Goal: Communication & Community: Answer question/provide support

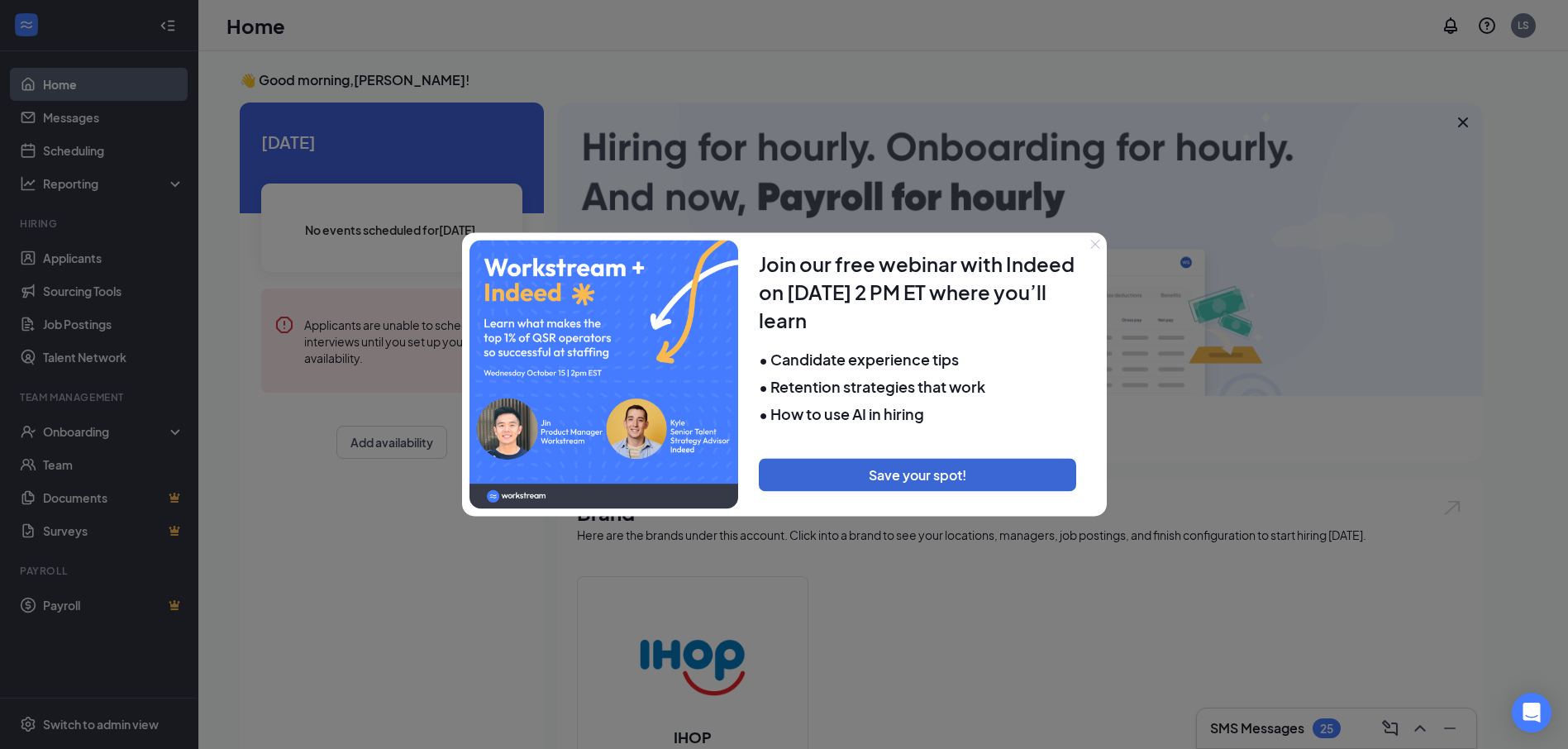
click at [87, 121] on div at bounding box center [784, 374] width 1568 height 749
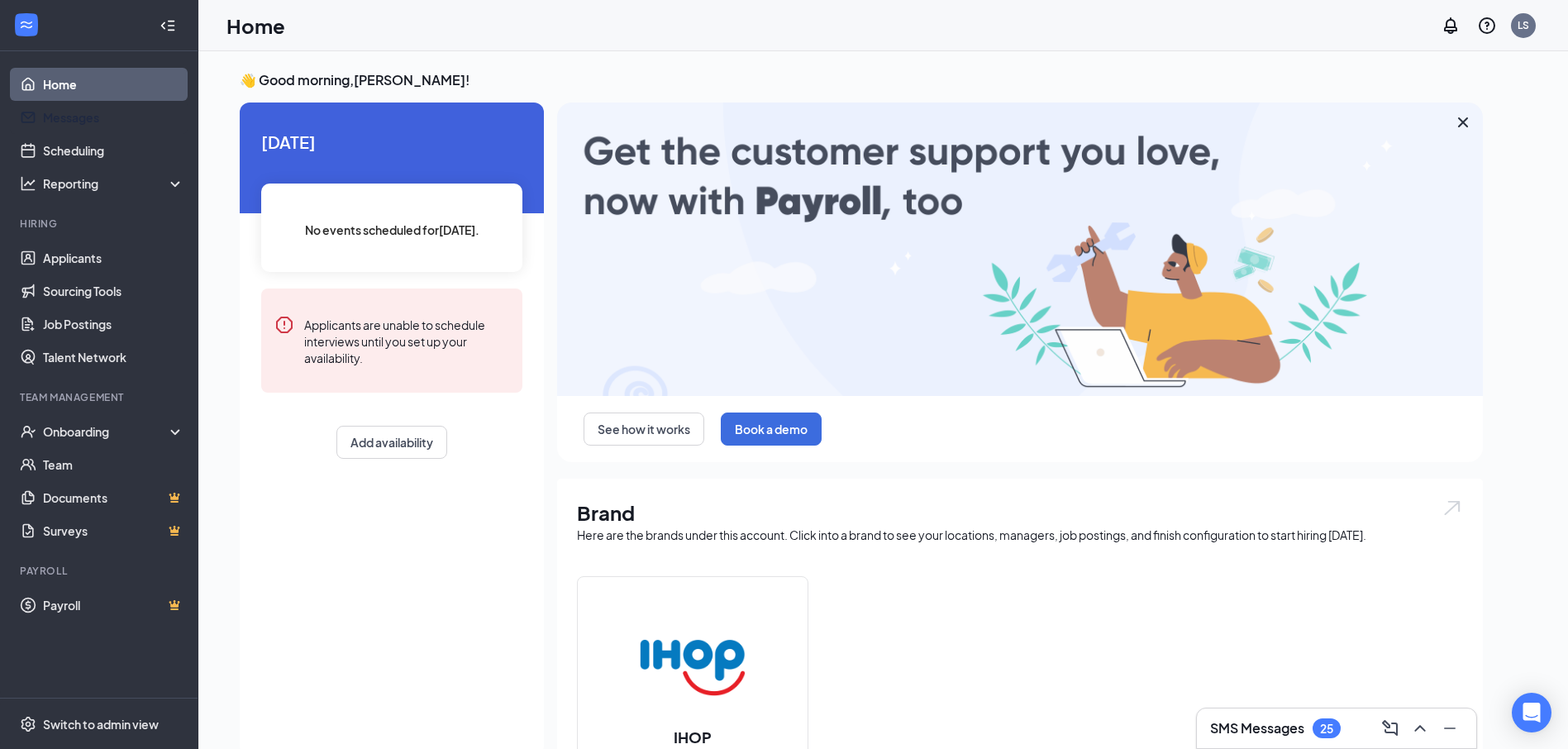
click at [87, 121] on link "Messages" at bounding box center [113, 117] width 142 height 33
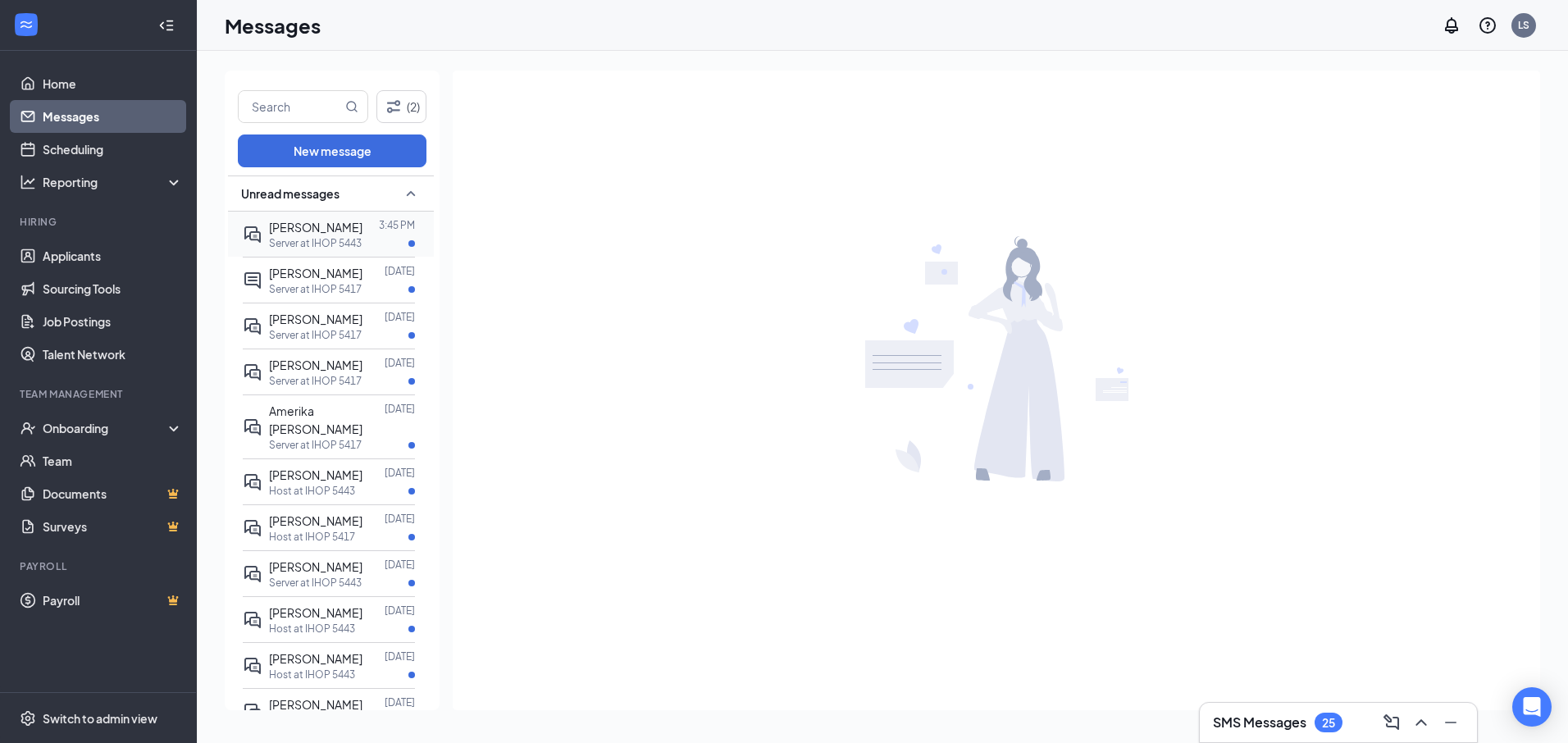
click at [355, 250] on p "Server at IHOP 5443" at bounding box center [314, 243] width 92 height 14
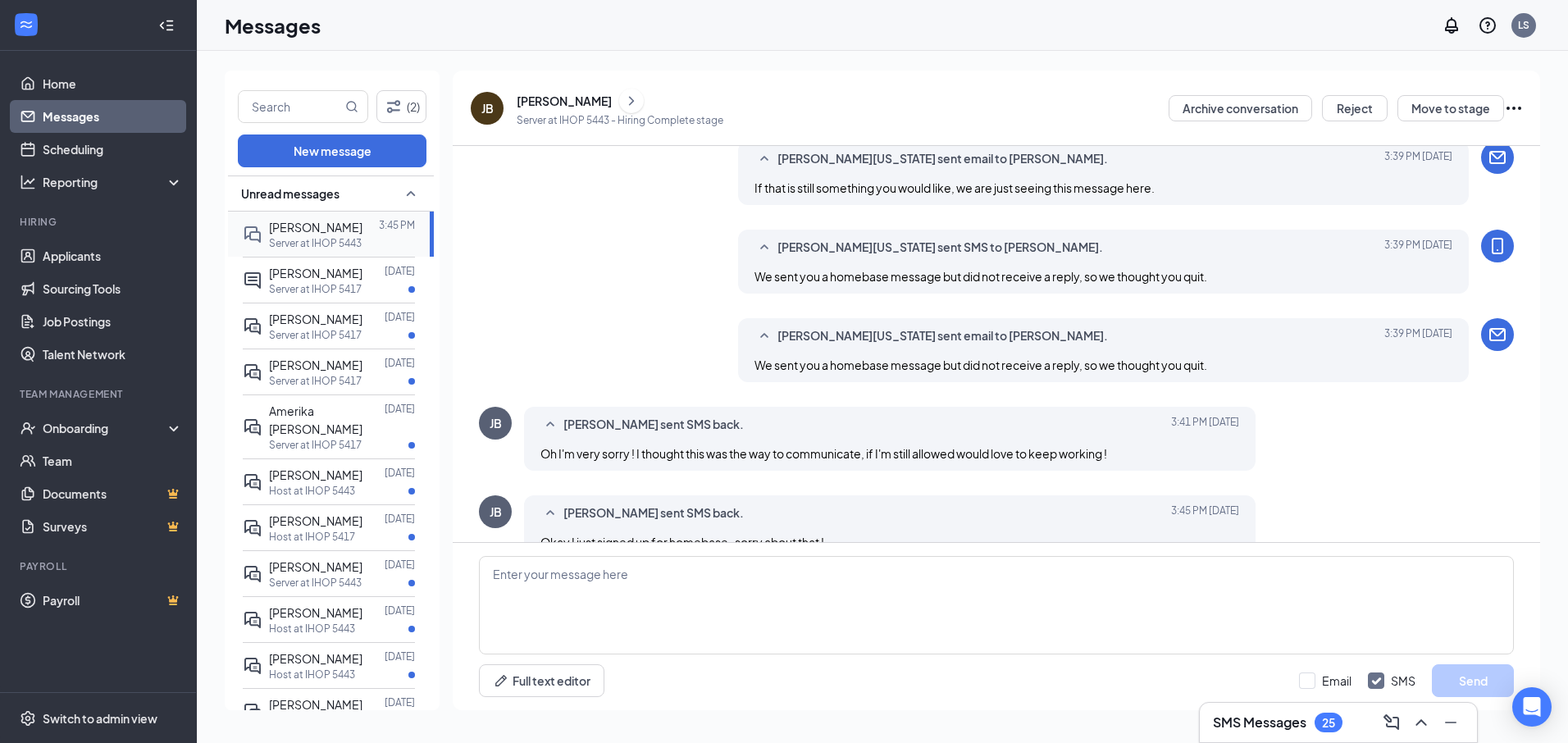
scroll to position [532, 0]
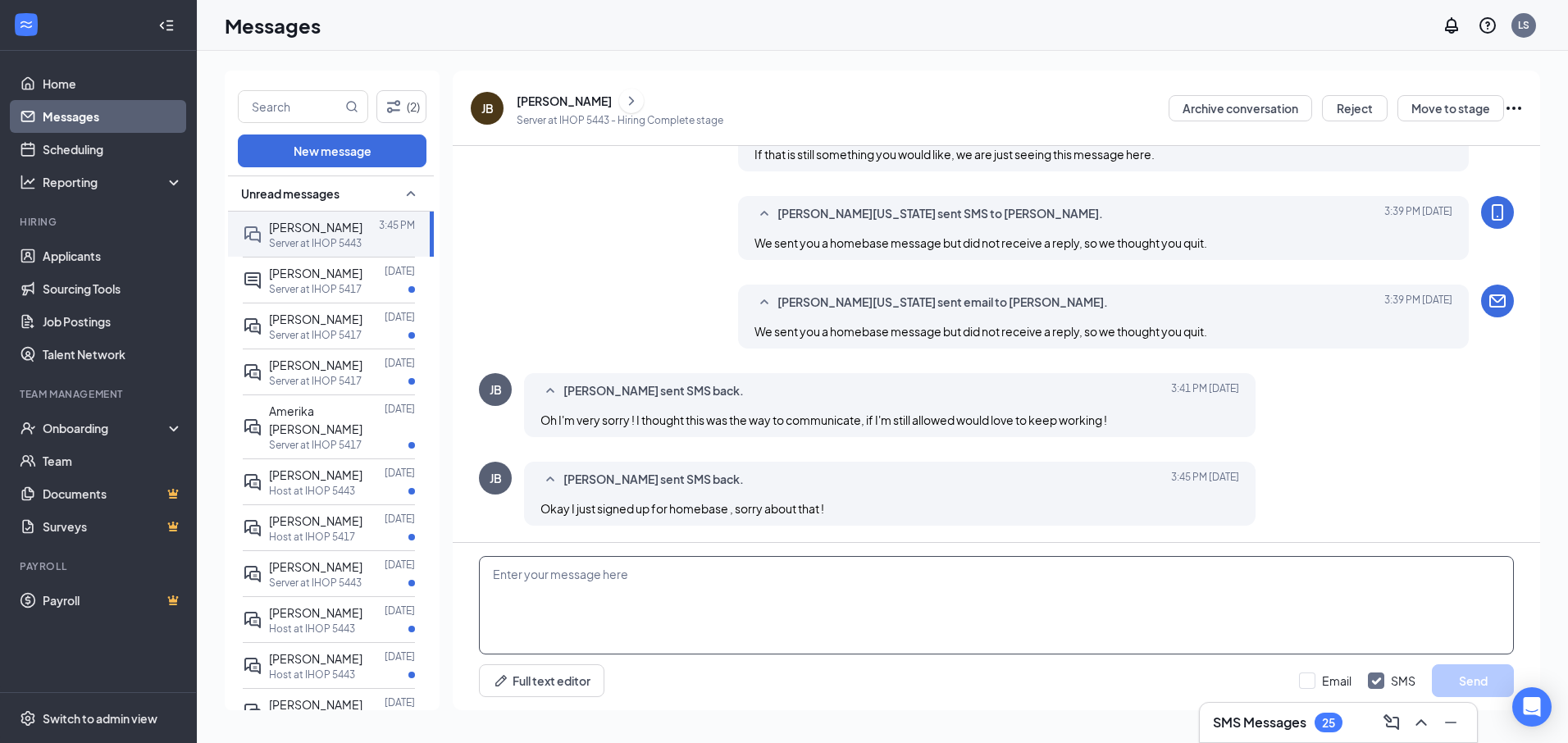
click at [563, 578] on textarea at bounding box center [997, 606] width 1035 height 98
type textarea "i"
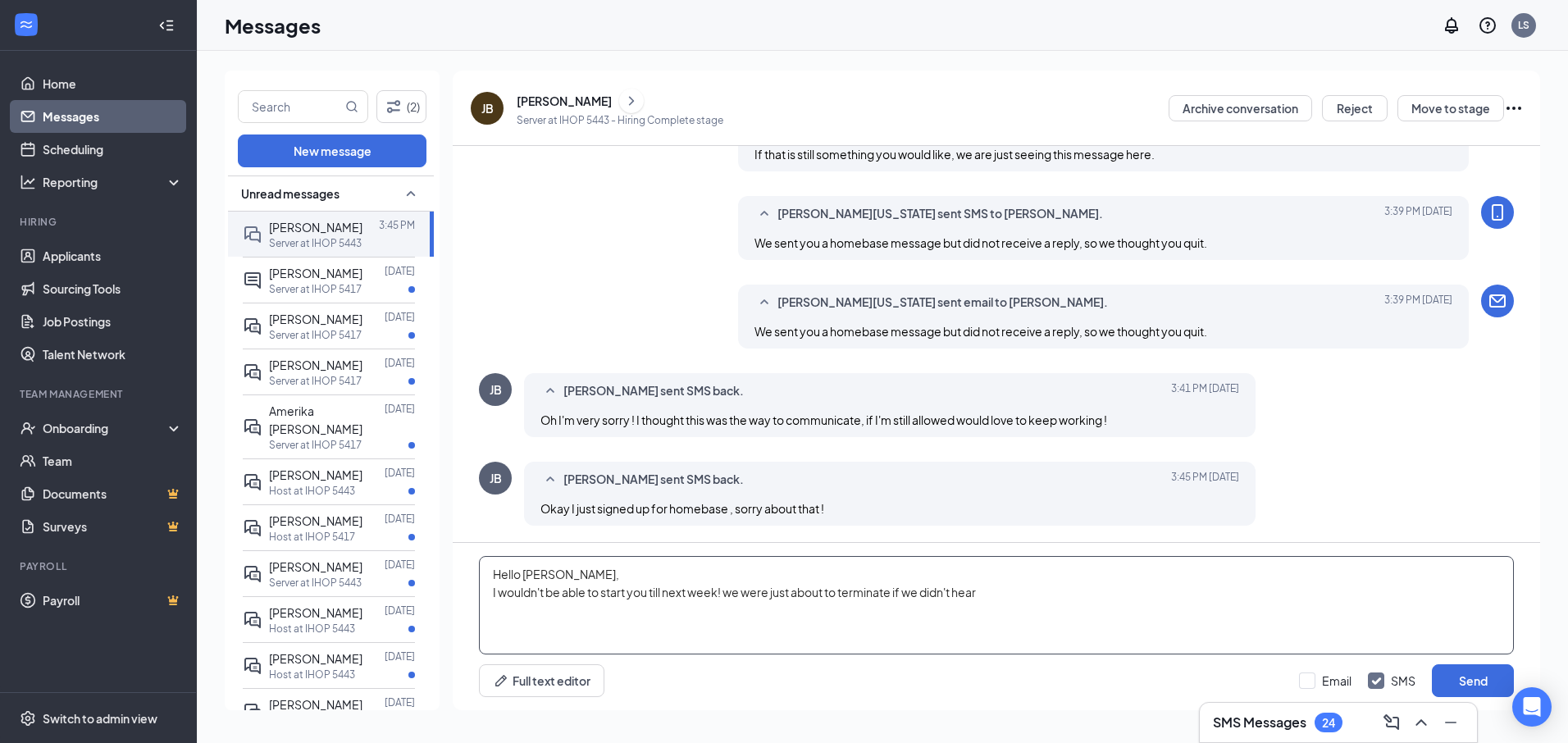
click at [1027, 599] on textarea "Hello [PERSON_NAME], I wouldn't be able to start you till next week! we were ju…" at bounding box center [997, 606] width 1035 height 98
click at [669, 181] on div "Load earlier interactions (about 35 more) Workstream sent automated SMS to [PER…" at bounding box center [997, 274] width 1035 height 1320
click at [1078, 597] on textarea "Hello [PERSON_NAME], I wouldn't be able to start you till next week! we were ju…" at bounding box center [997, 606] width 1035 height 98
click at [1263, 588] on textarea "Hello [PERSON_NAME], I wouldn't be able to start you till next week! we were ju…" at bounding box center [997, 606] width 1035 height 98
drag, startPoint x: 1236, startPoint y: 615, endPoint x: 1328, endPoint y: 601, distance: 93.1
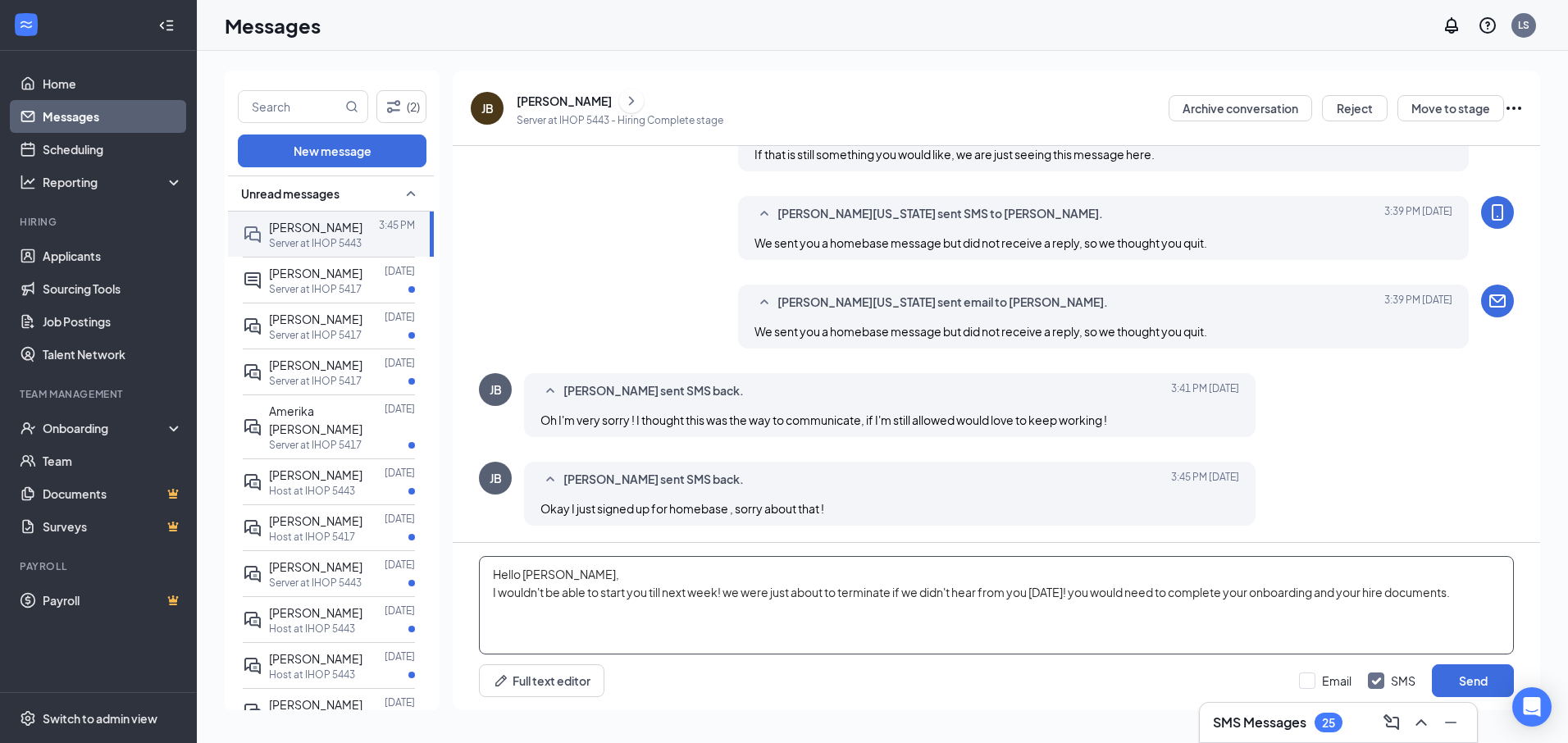
click at [527, 619] on textarea "Hello [PERSON_NAME], I wouldn't be able to start you till next week! we were ju…" at bounding box center [997, 606] width 1035 height 98
click at [1484, 608] on textarea "Hello [PERSON_NAME], I wouldn't be able to start you till next week! we were ju…" at bounding box center [997, 606] width 1035 height 98
type textarea "Hello [PERSON_NAME], I wouldn't be able to start you till next week! we were ju…"
click at [1477, 679] on div "Minimize" at bounding box center [1452, 686] width 53 height 27
click at [1496, 681] on button "Send" at bounding box center [1473, 681] width 82 height 32
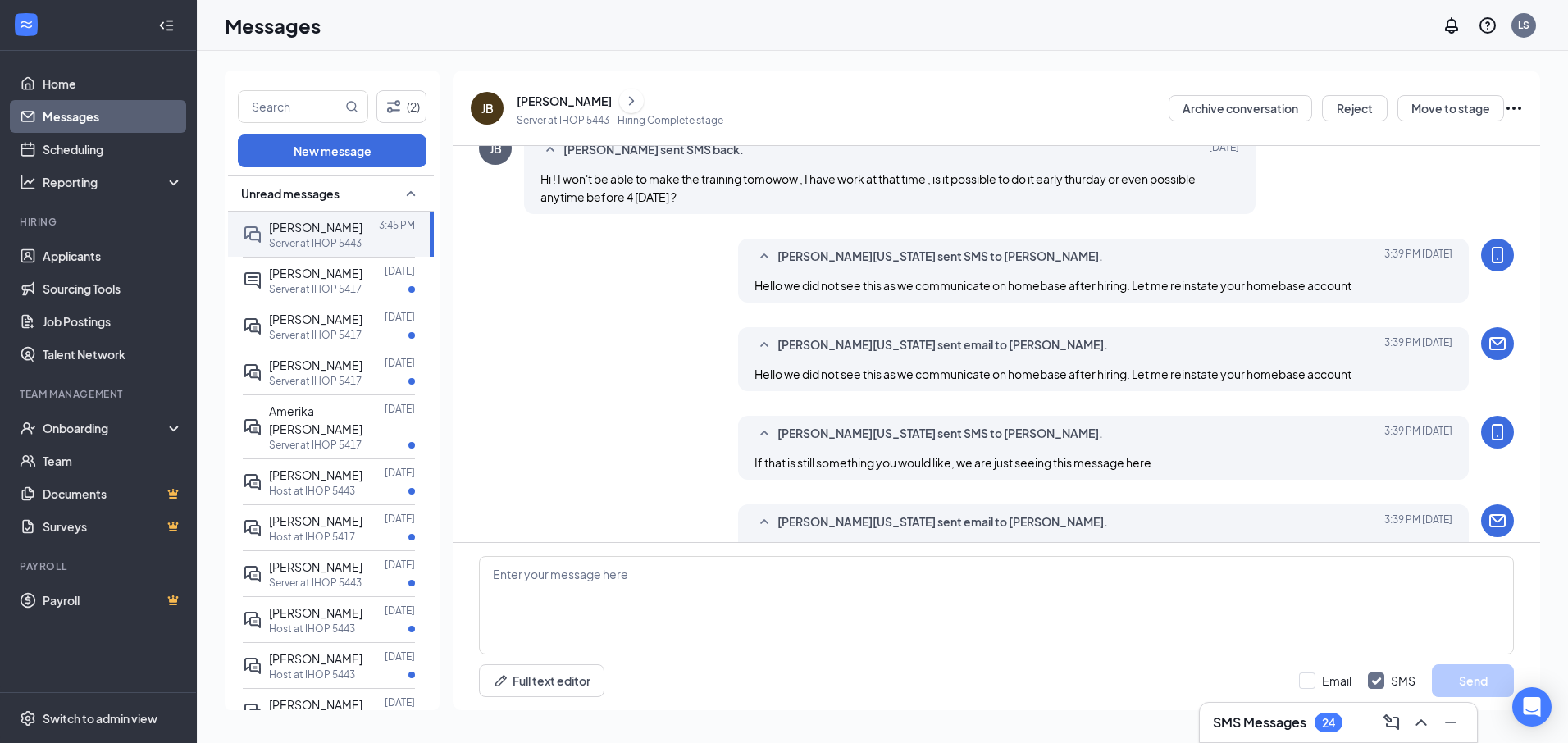
scroll to position [0, 0]
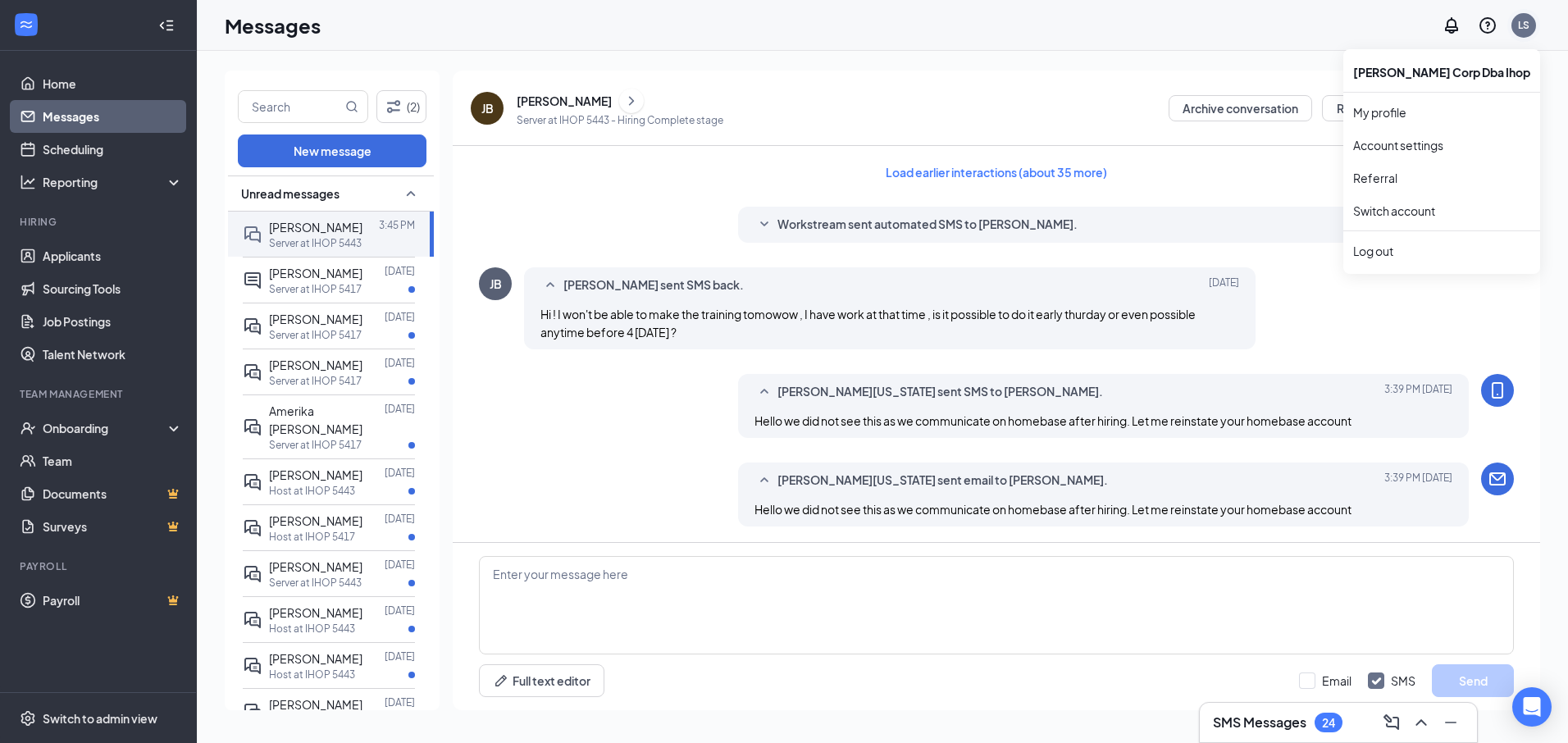
click at [1528, 32] on div "LS" at bounding box center [1524, 26] width 25 height 25
